Goal: Task Accomplishment & Management: Use online tool/utility

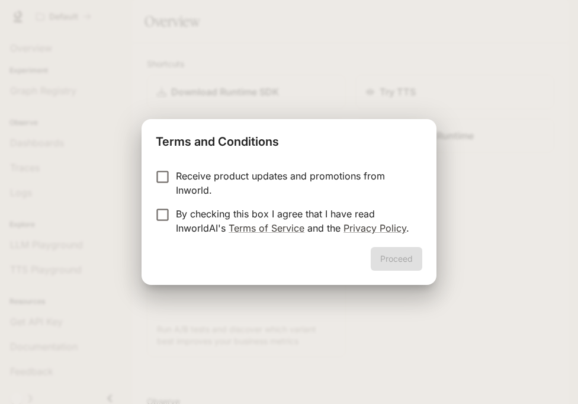
click at [187, 213] on p "By checking this box I agree that I have read InworldAI's Terms of Service and …" at bounding box center [294, 221] width 237 height 28
click at [399, 263] on button "Proceed" at bounding box center [397, 259] width 52 height 24
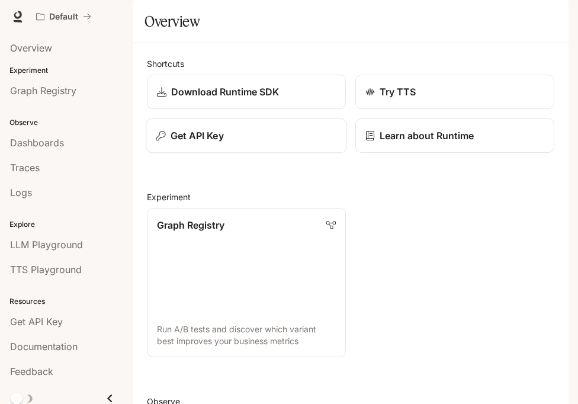
click at [254, 153] on body "Skip to main content Default Documentation Documentation Portal Overview Experi…" at bounding box center [289, 202] width 578 height 404
click at [274, 143] on div "Get API Key" at bounding box center [246, 136] width 181 height 14
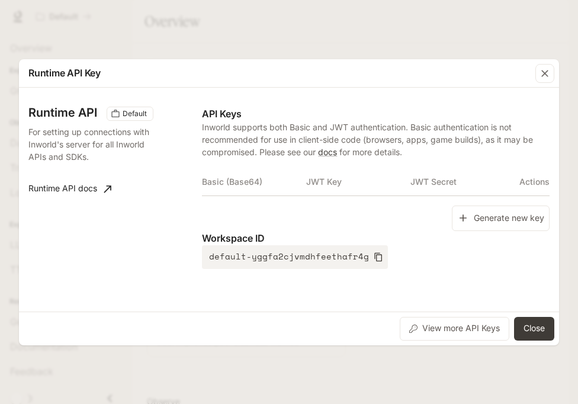
click at [448, 225] on div "Generate new key" at bounding box center [376, 218] width 348 height 25
click at [456, 225] on button "Generate new key" at bounding box center [501, 218] width 98 height 25
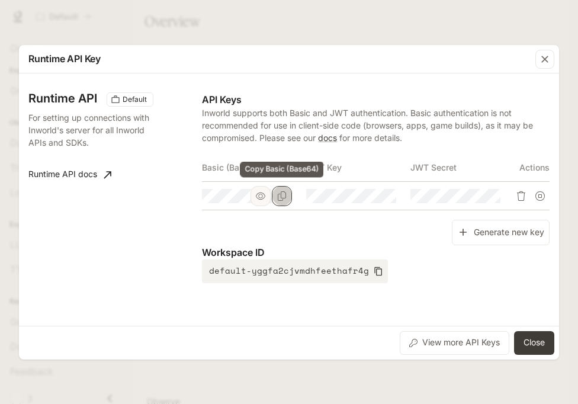
click at [286, 201] on button "Copy Basic (Base64)" at bounding box center [282, 196] width 20 height 20
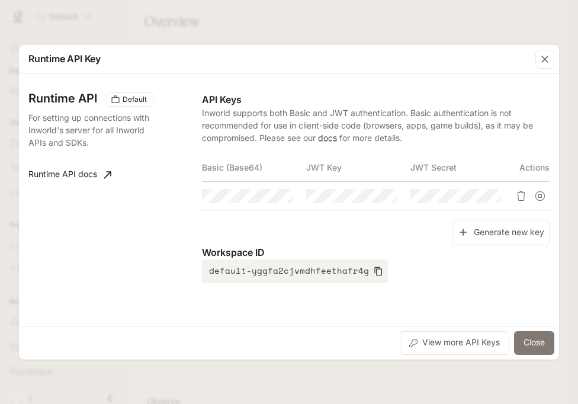
click at [535, 348] on button "Close" at bounding box center [534, 343] width 40 height 24
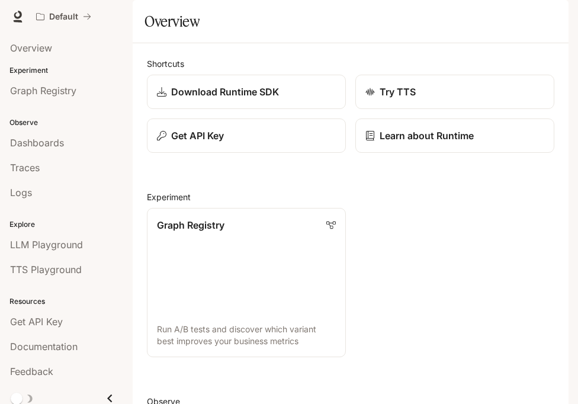
click at [546, 21] on div "button" at bounding box center [552, 16] width 17 height 17
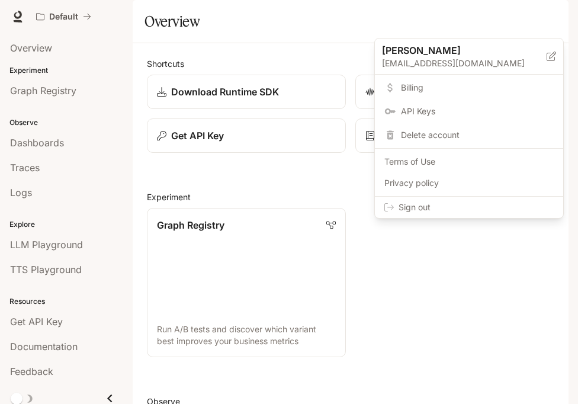
click at [499, 202] on span "Sign out" at bounding box center [476, 207] width 155 height 12
